Goal: Information Seeking & Learning: Learn about a topic

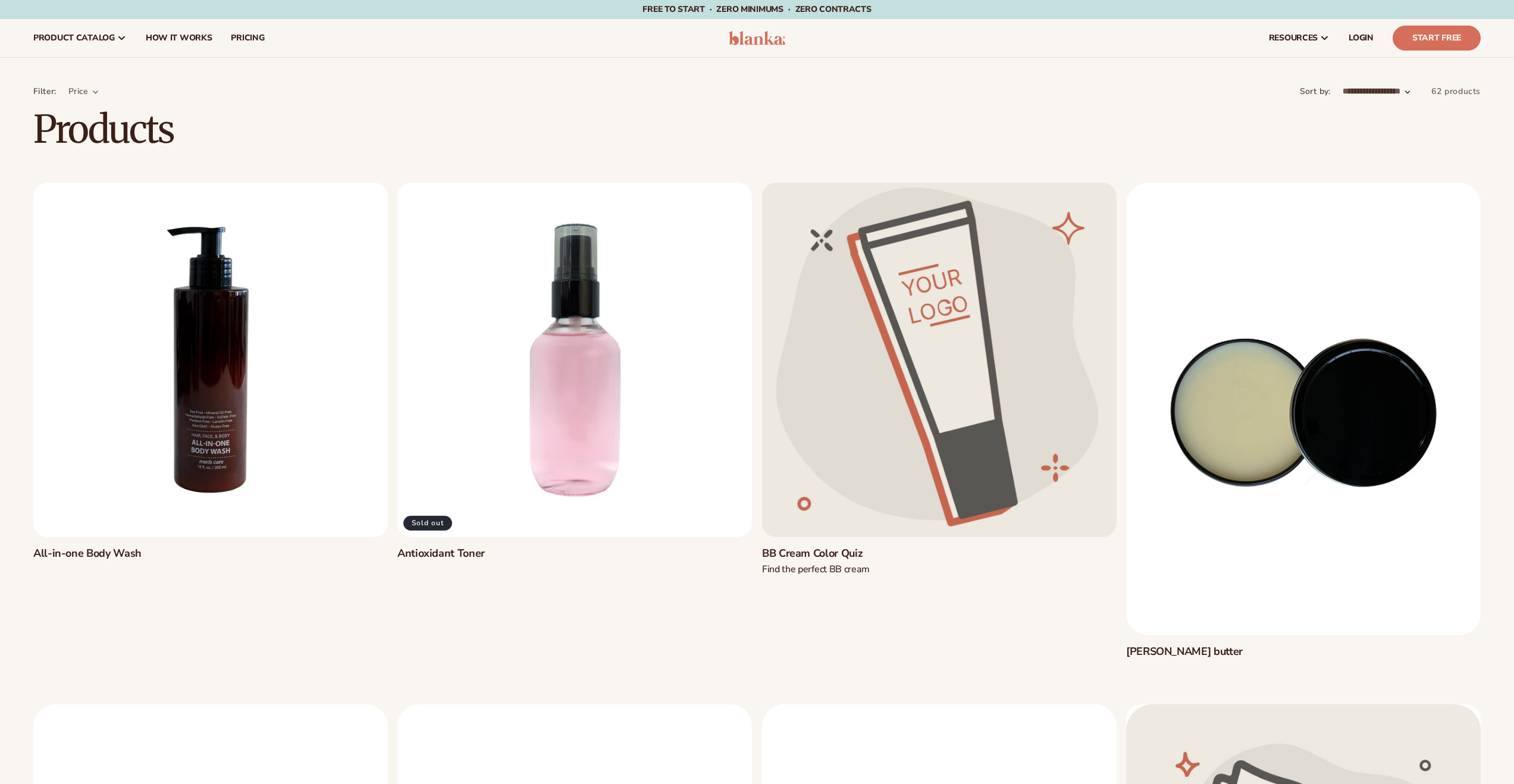
click at [598, 547] on link "Antioxidant Toner" at bounding box center [574, 554] width 354 height 14
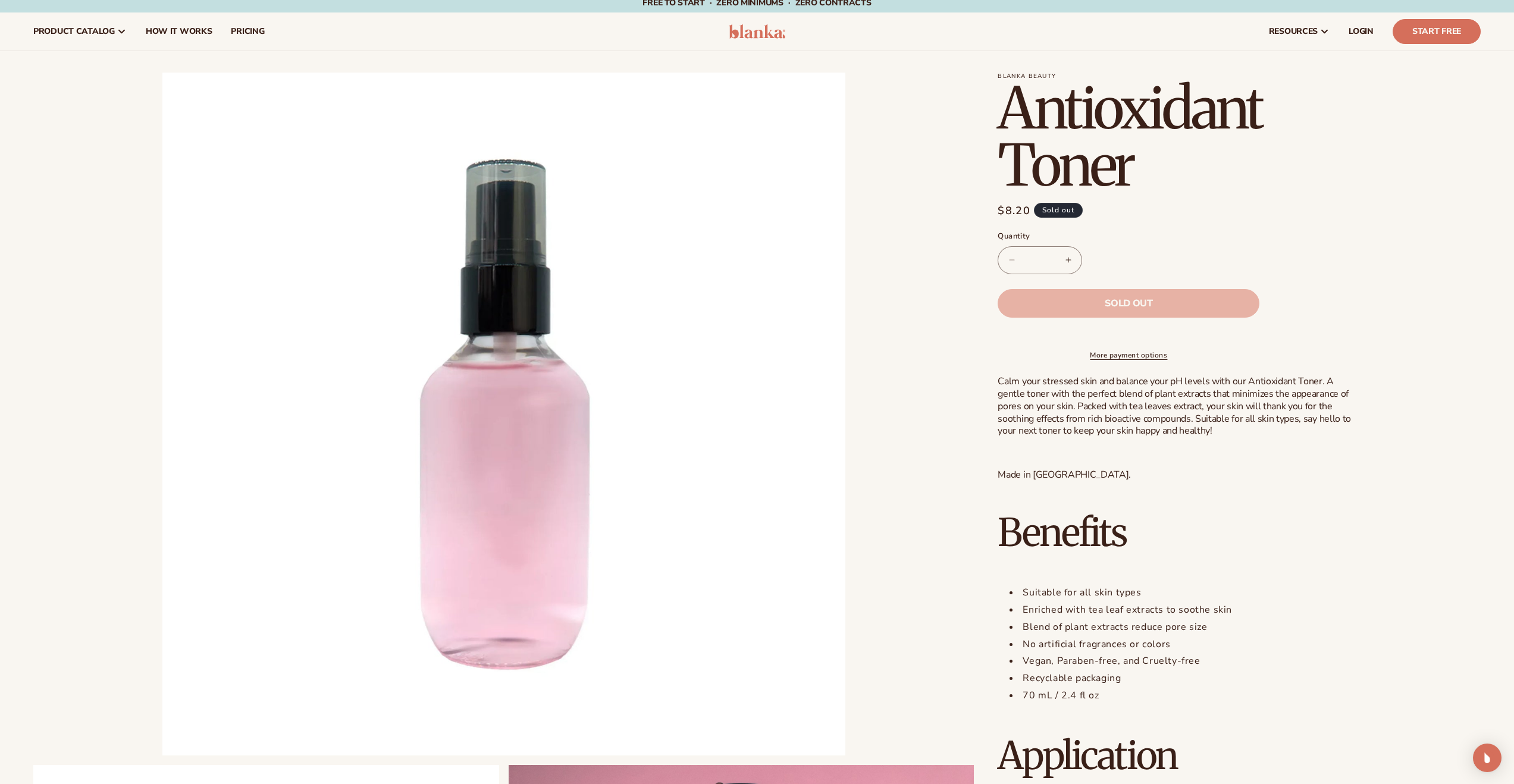
scroll to position [8, 0]
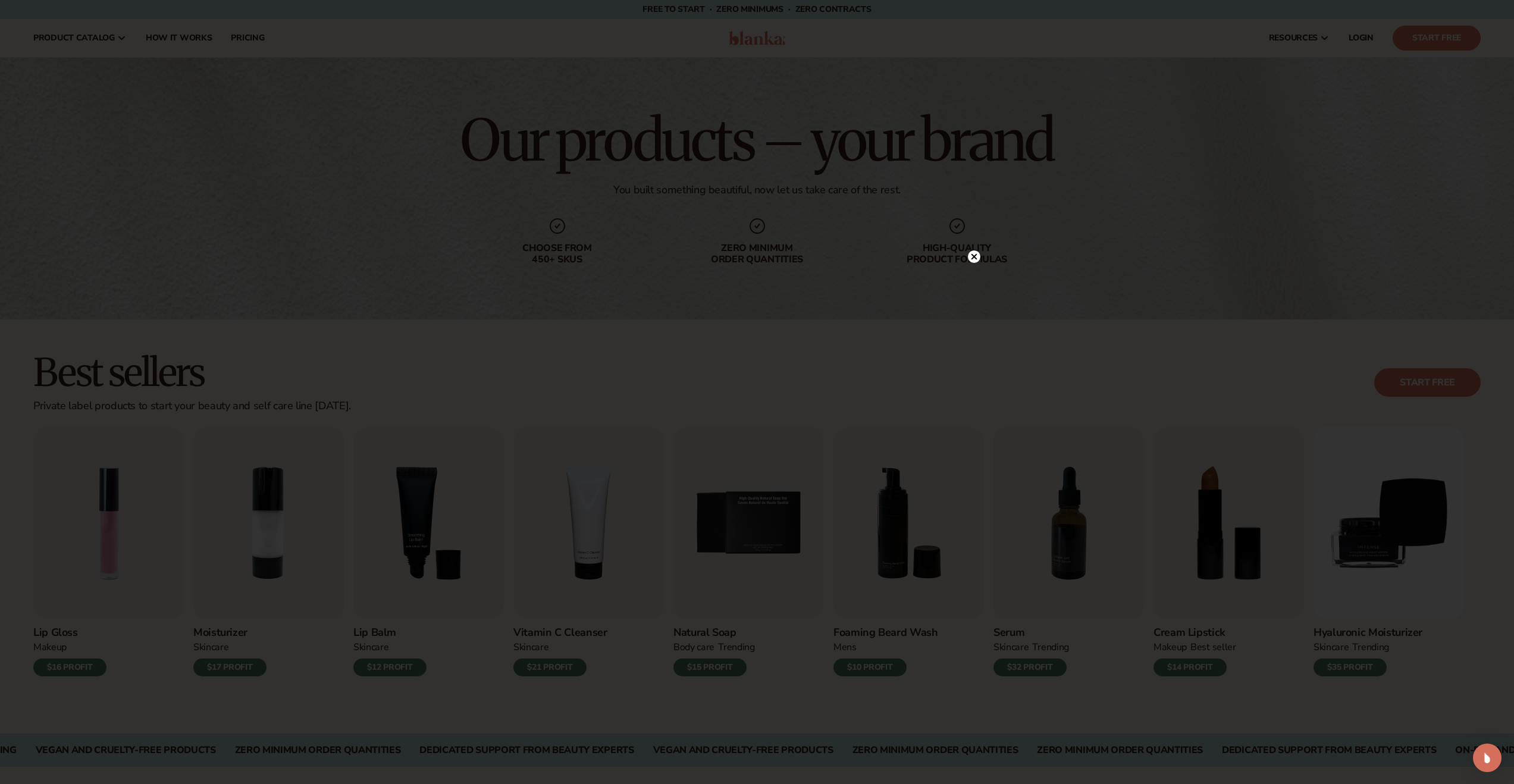
scroll to position [1586, 0]
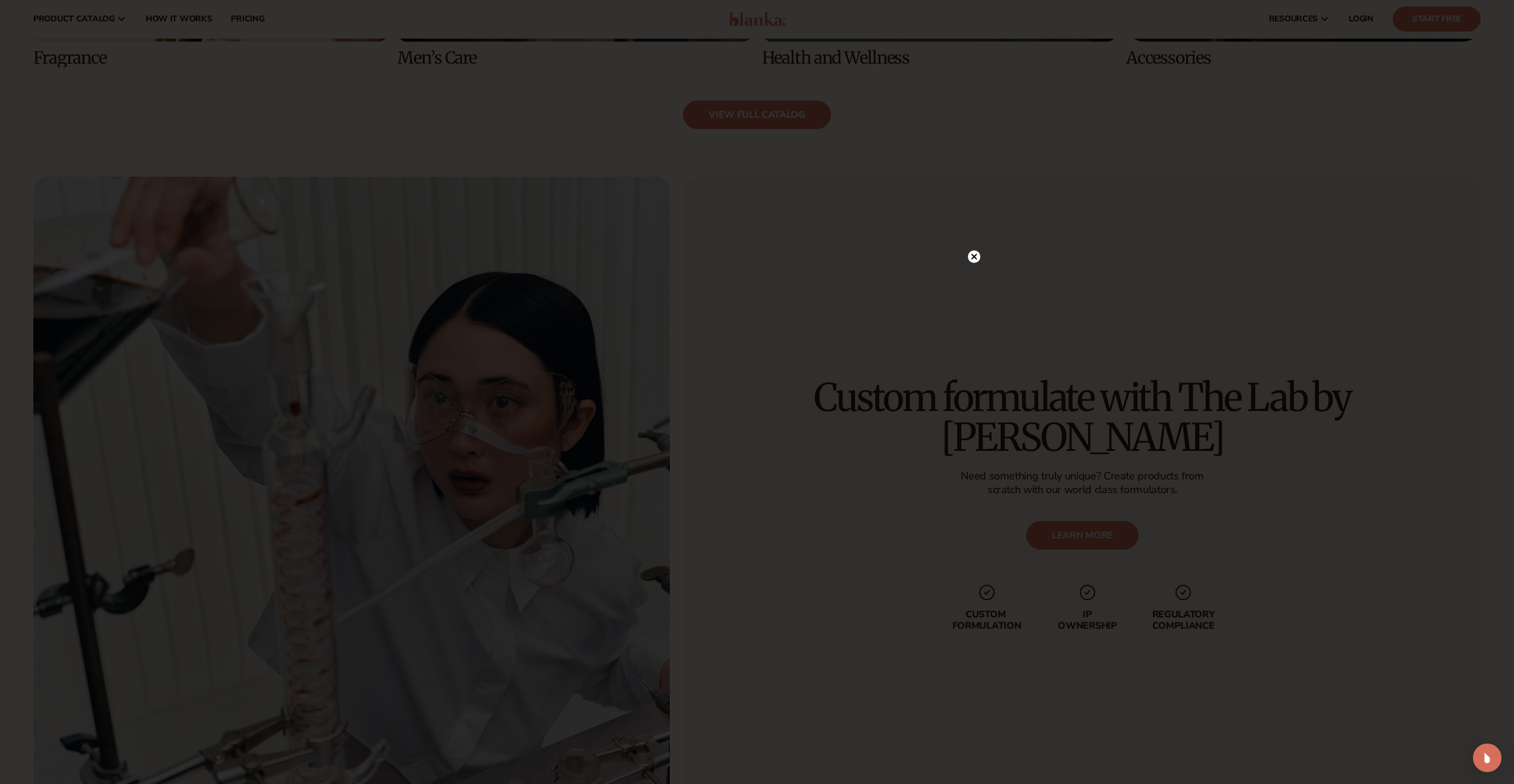
click at [974, 256] on icon at bounding box center [973, 256] width 6 height 6
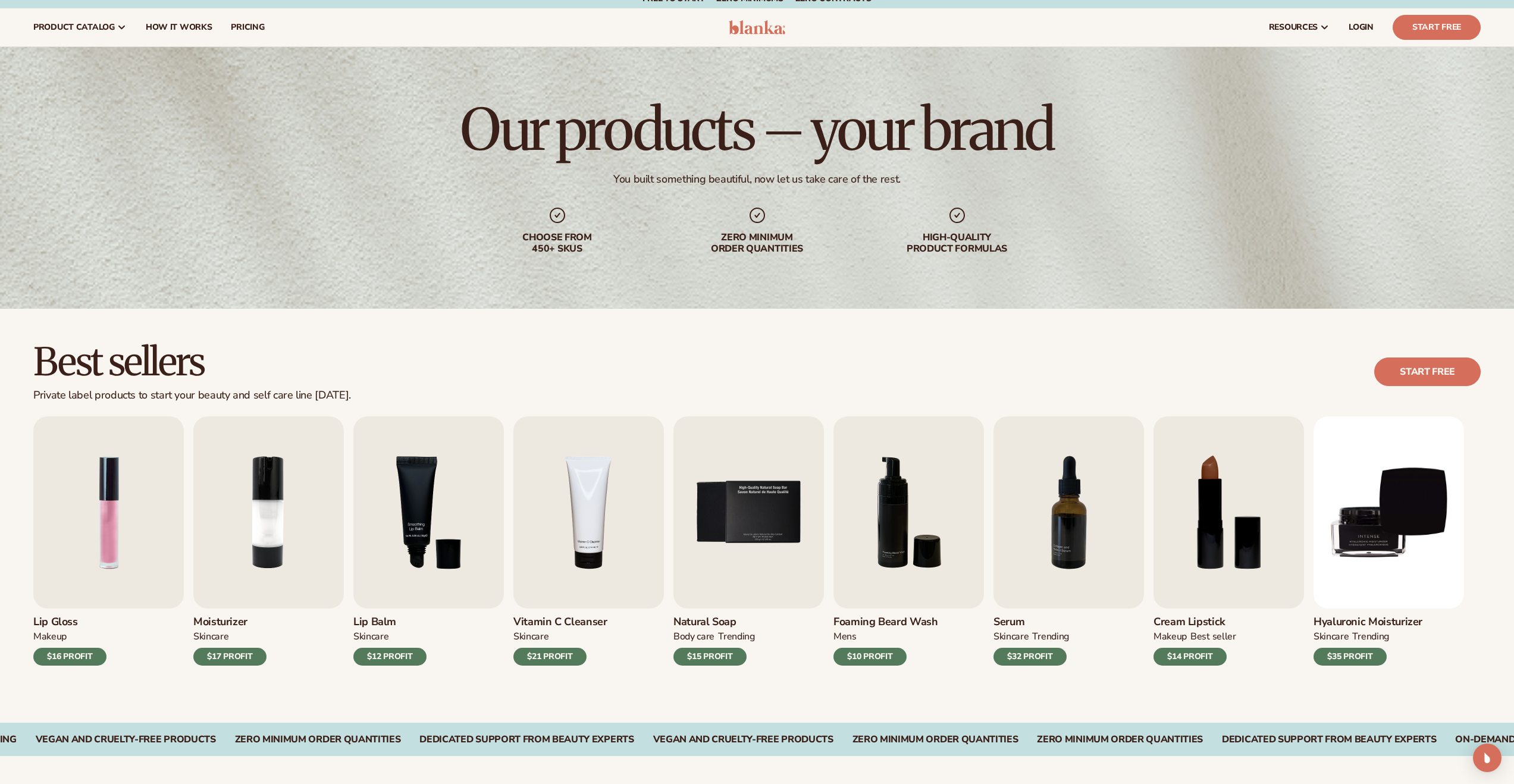
scroll to position [0, 0]
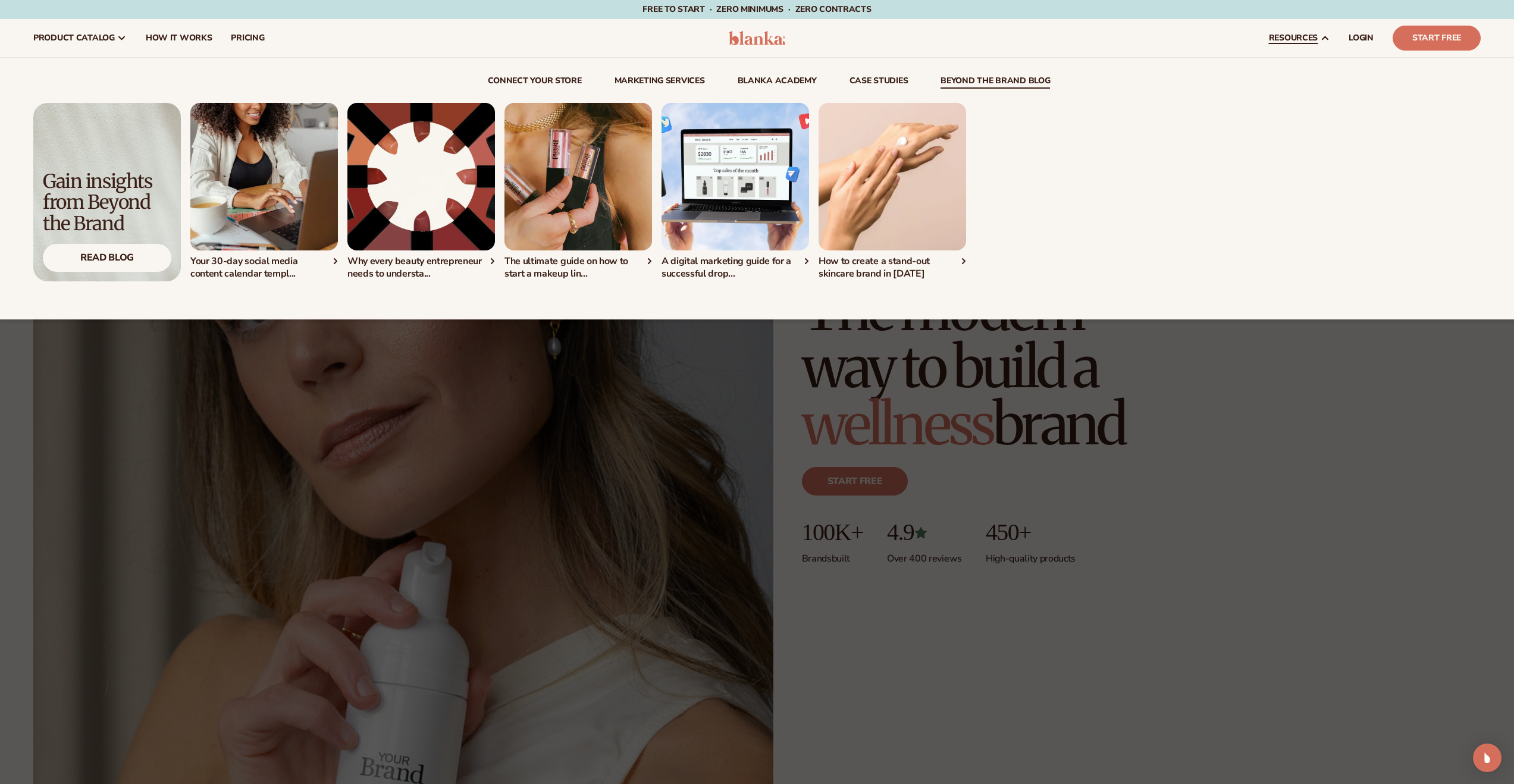
click at [1002, 81] on link "beyond the brand blog" at bounding box center [995, 82] width 110 height 12
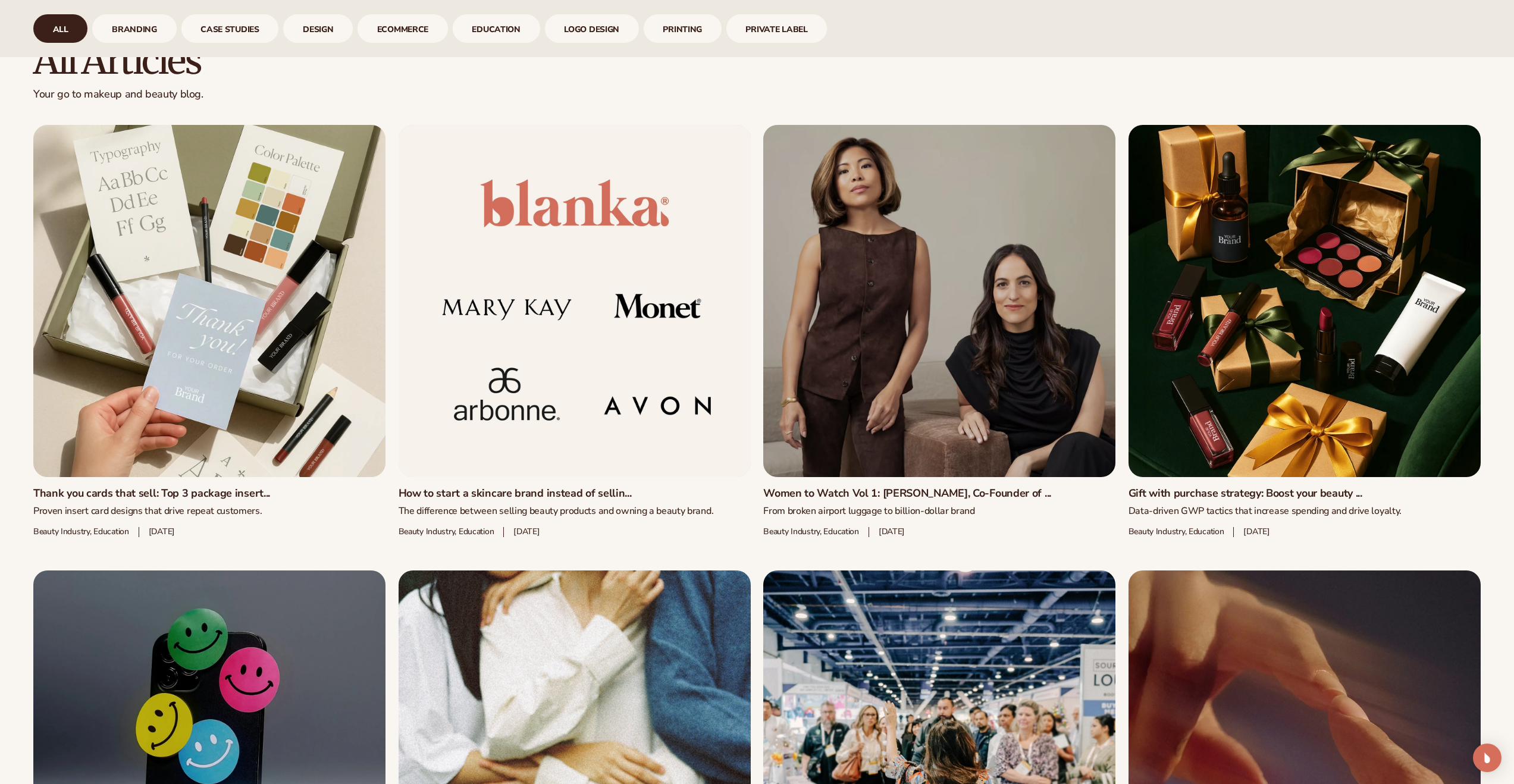
scroll to position [777, 0]
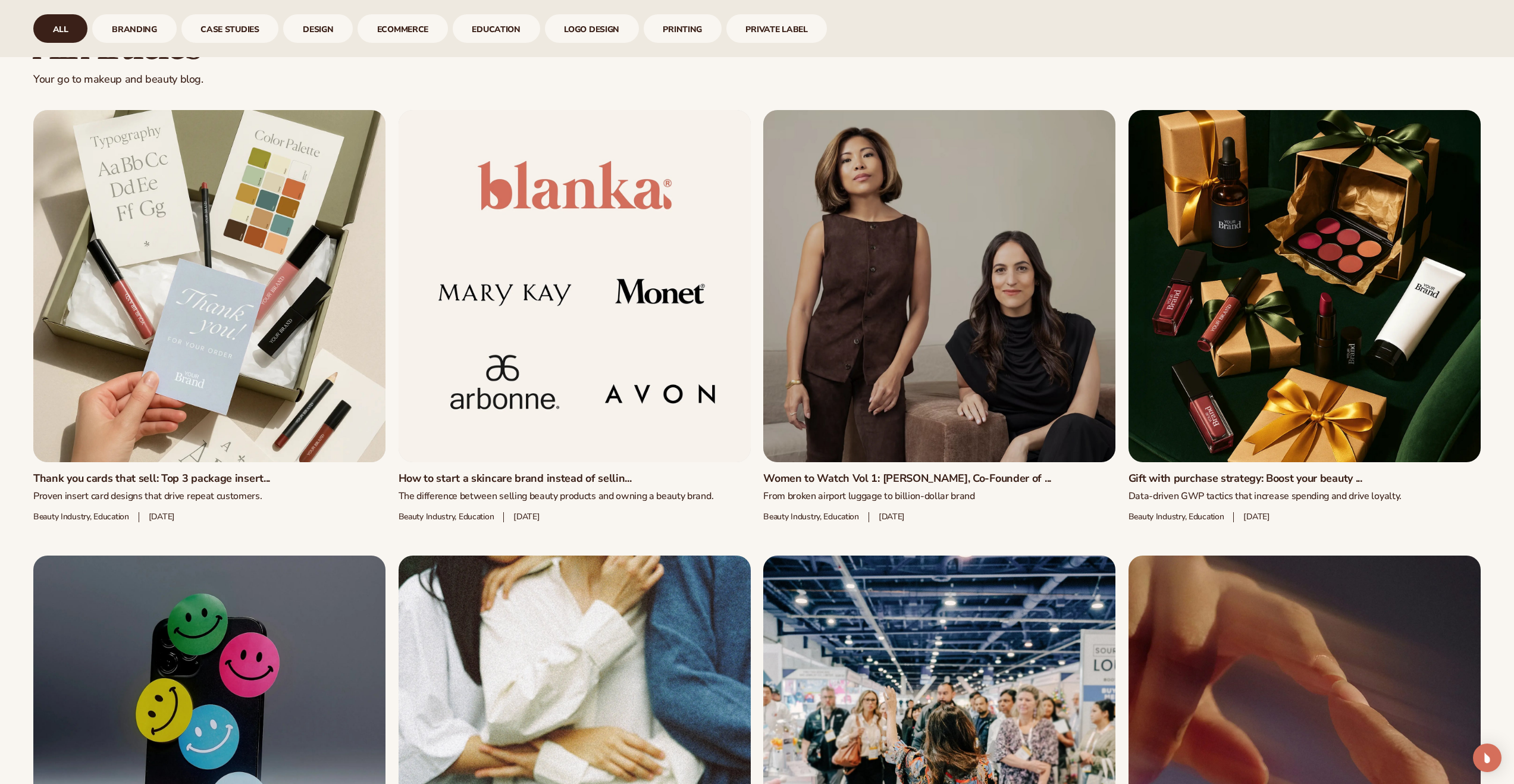
click at [604, 472] on link "How to start a skincare brand instead of sellin..." at bounding box center [575, 478] width 352 height 13
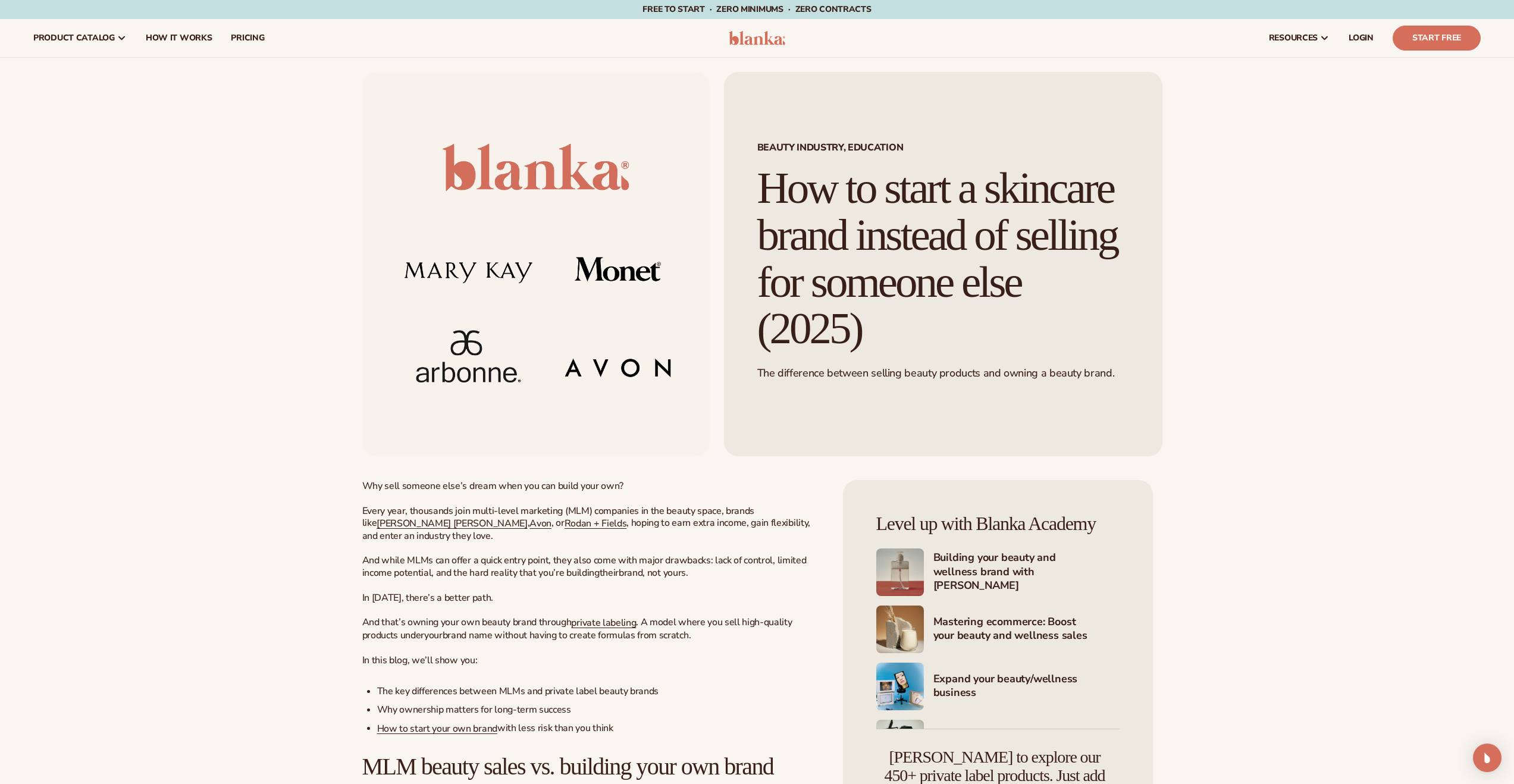
click at [628, 402] on img at bounding box center [536, 264] width 347 height 384
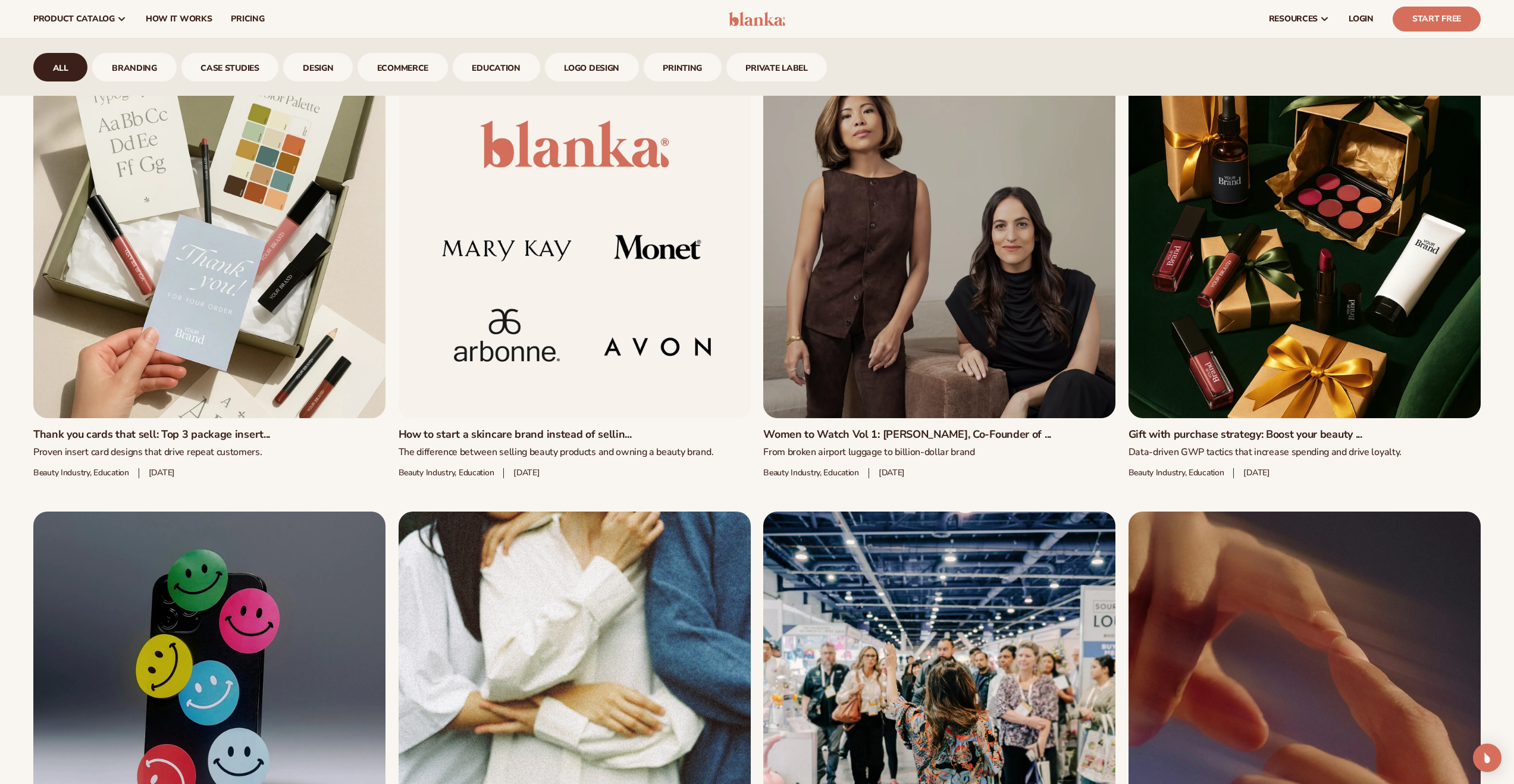
scroll to position [754, 0]
